Goal: Information Seeking & Learning: Learn about a topic

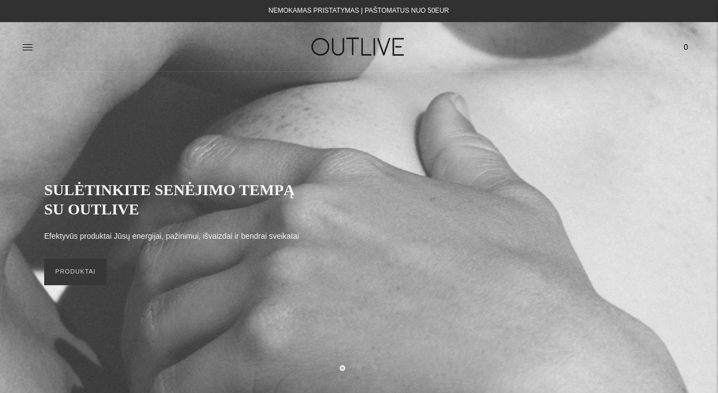
click at [22, 53] on div "PAGRINDINIS PAPILDAI Visi papildai Antioksidantai Dirbantiems ofise Ekologiška …" at bounding box center [359, 47] width 718 height 38
click at [28, 47] on icon at bounding box center [27, 46] width 11 height 11
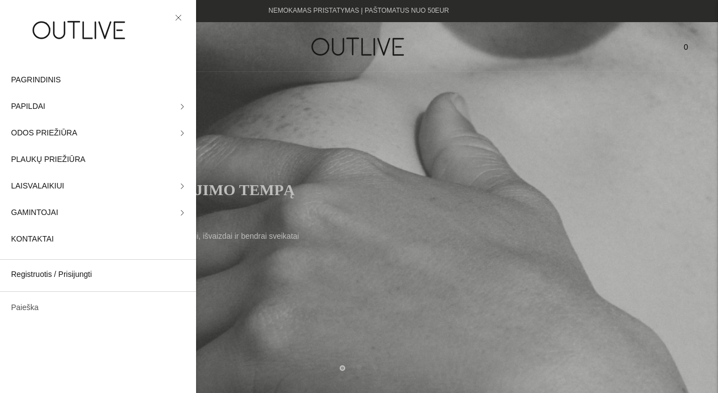
click at [46, 304] on link "Paieška" at bounding box center [98, 307] width 196 height 26
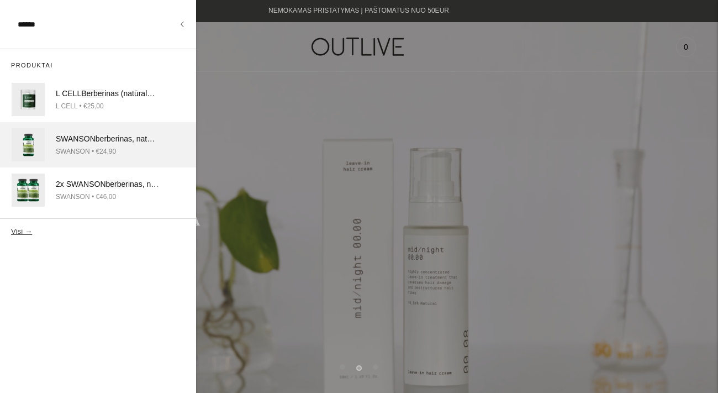
type input "******"
click at [104, 161] on link "SWANSON berber inas, natūralus, 400mg, 60 kaps. SWANSON • €24,90" at bounding box center [98, 144] width 196 height 45
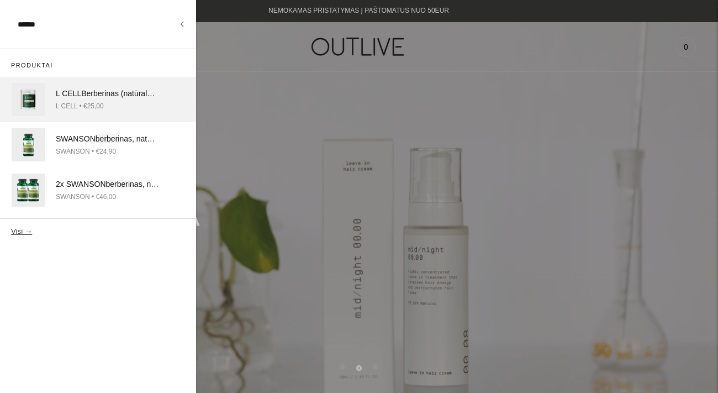
click at [92, 104] on div "L CELL • €25,00" at bounding box center [107, 106] width 103 height 12
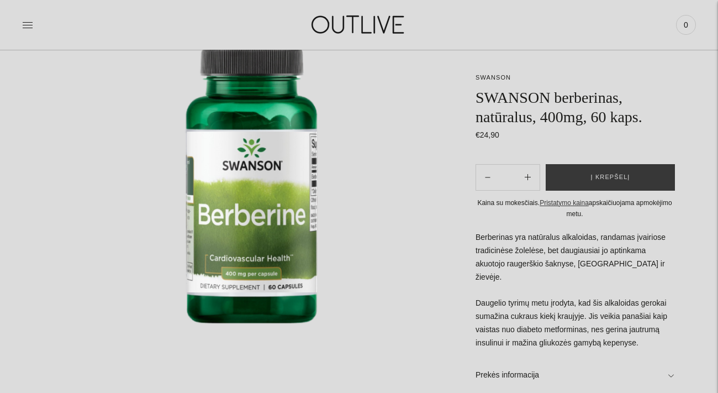
scroll to position [132, 0]
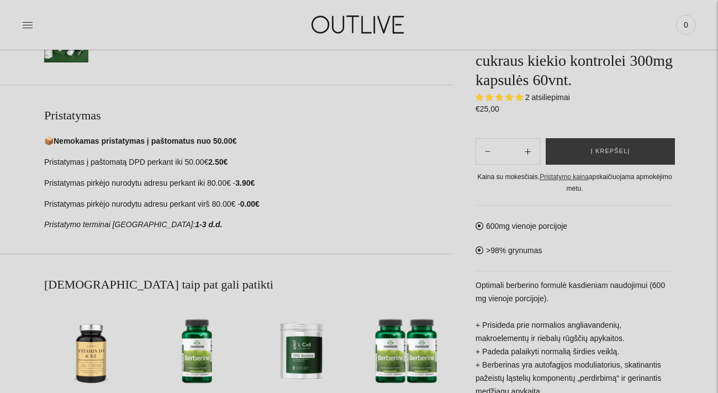
scroll to position [397, 0]
